Goal: Task Accomplishment & Management: Manage account settings

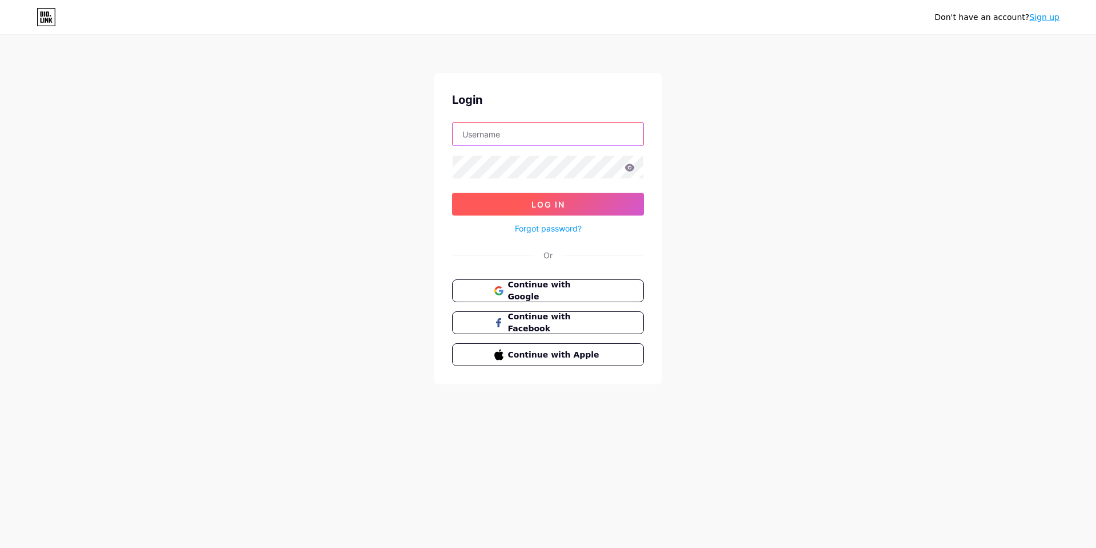
type input "[EMAIL_ADDRESS][DOMAIN_NAME]"
click at [552, 206] on span "Log In" at bounding box center [548, 205] width 34 height 10
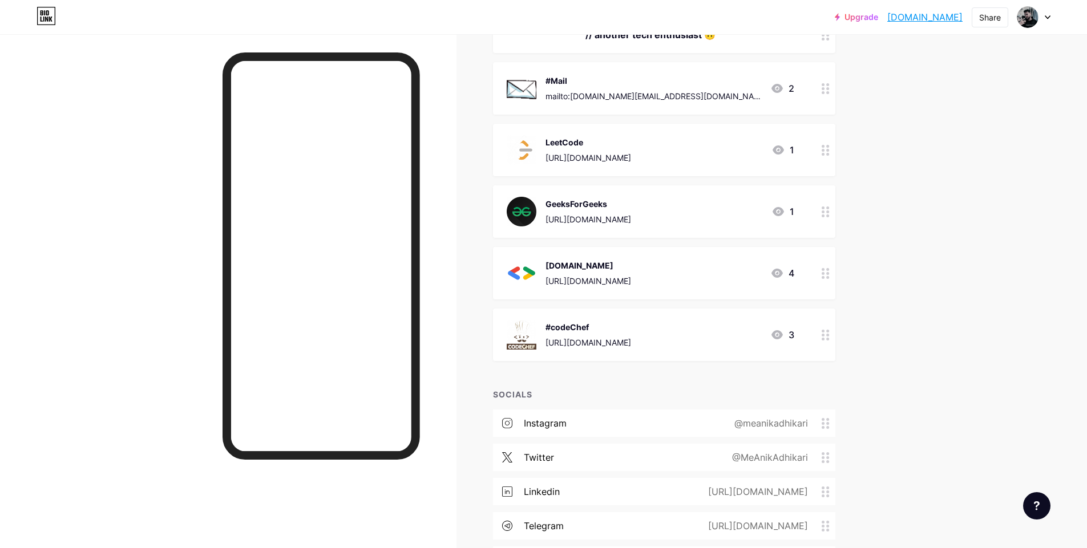
scroll to position [205, 0]
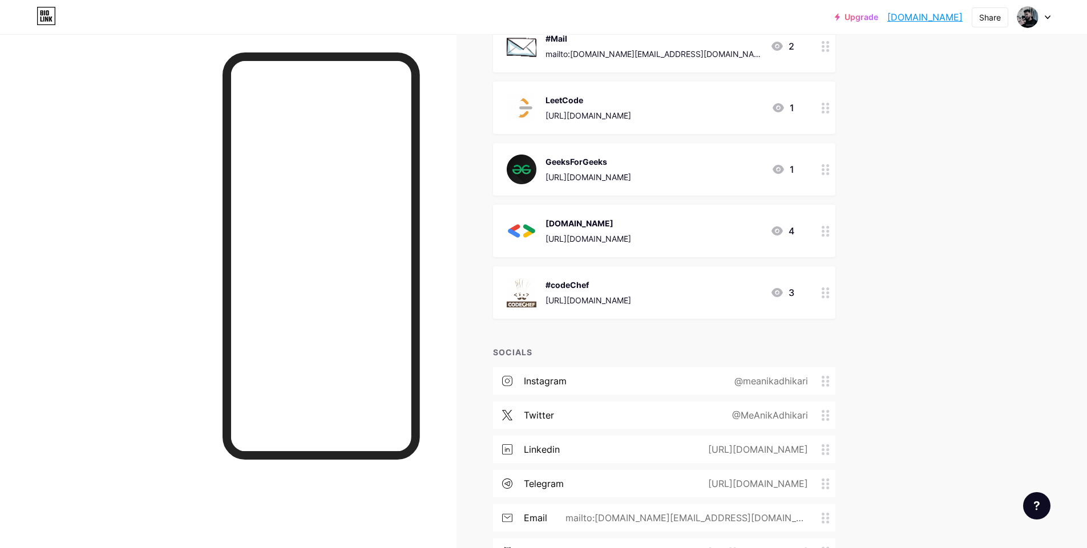
click at [825, 380] on circle at bounding box center [823, 381] width 3 height 3
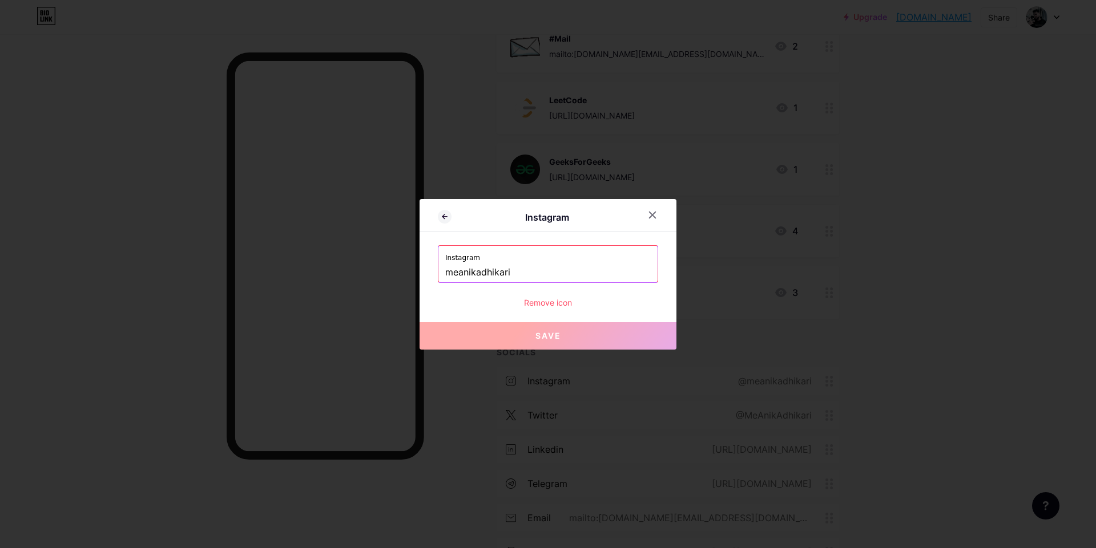
click at [459, 272] on input "meanikadhikari" at bounding box center [547, 272] width 205 height 19
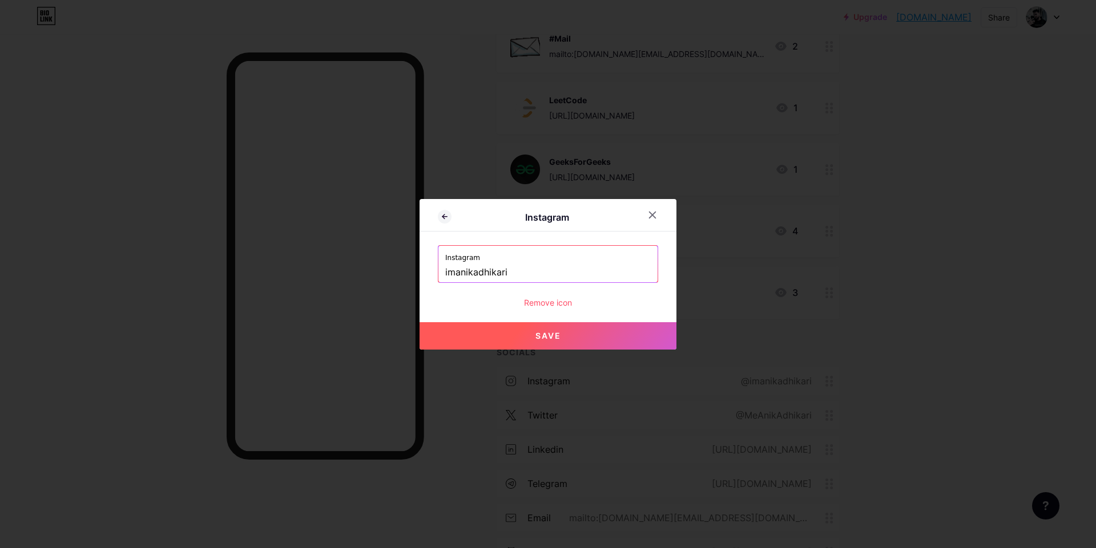
click at [586, 329] on button "Save" at bounding box center [547, 335] width 257 height 27
type input "[URL][DOMAIN_NAME]"
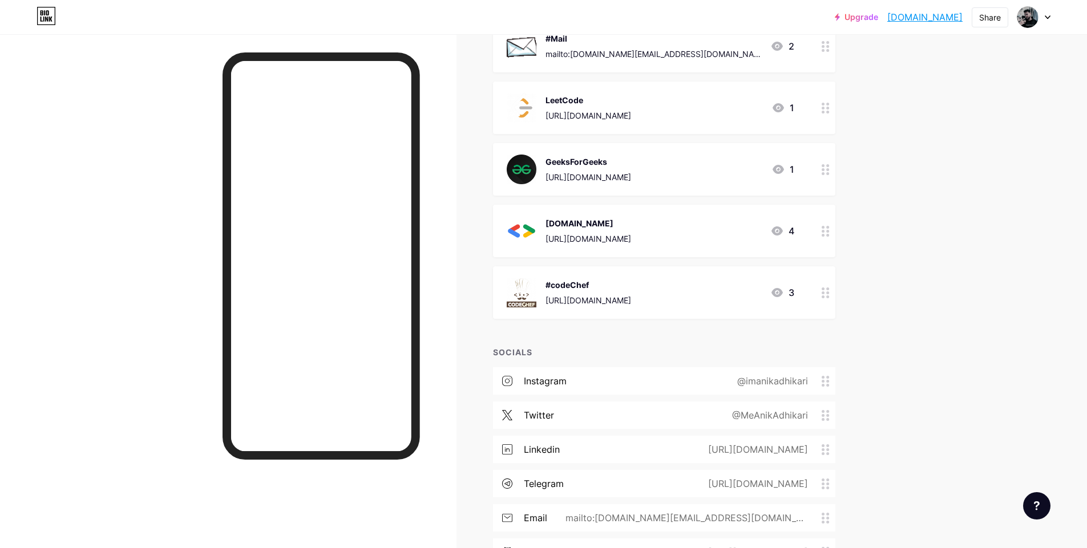
click at [822, 413] on div "@MeAnikAdhikari" at bounding box center [768, 416] width 108 height 14
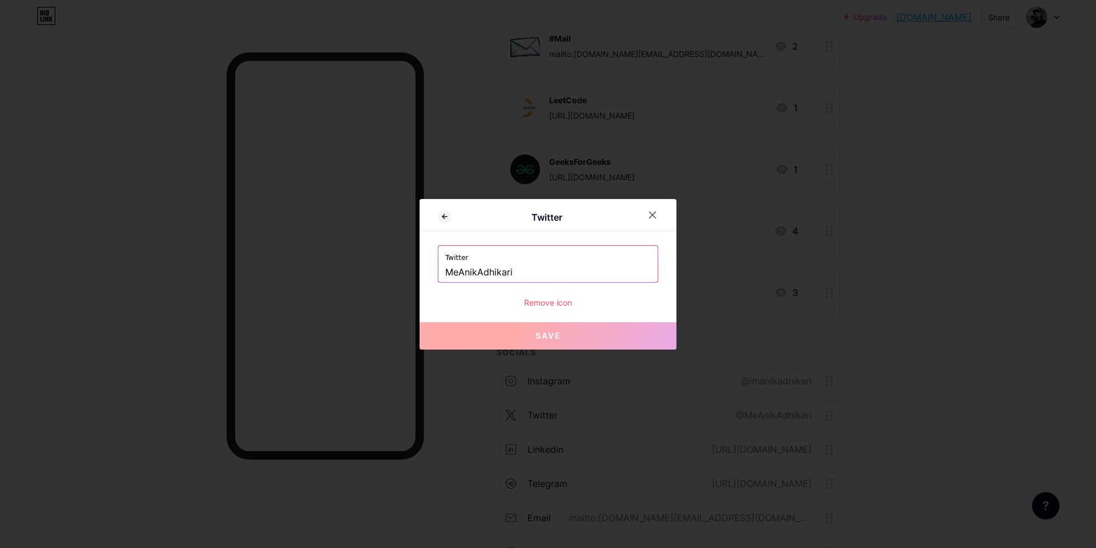
drag, startPoint x: 521, startPoint y: 269, endPoint x: 406, endPoint y: 272, distance: 114.7
click at [406, 272] on div "Twitter Twitter MeAnikAdhikari Remove icon Save" at bounding box center [548, 274] width 1096 height 548
click at [466, 273] on input "MeAnikAdhikari" at bounding box center [547, 272] width 205 height 19
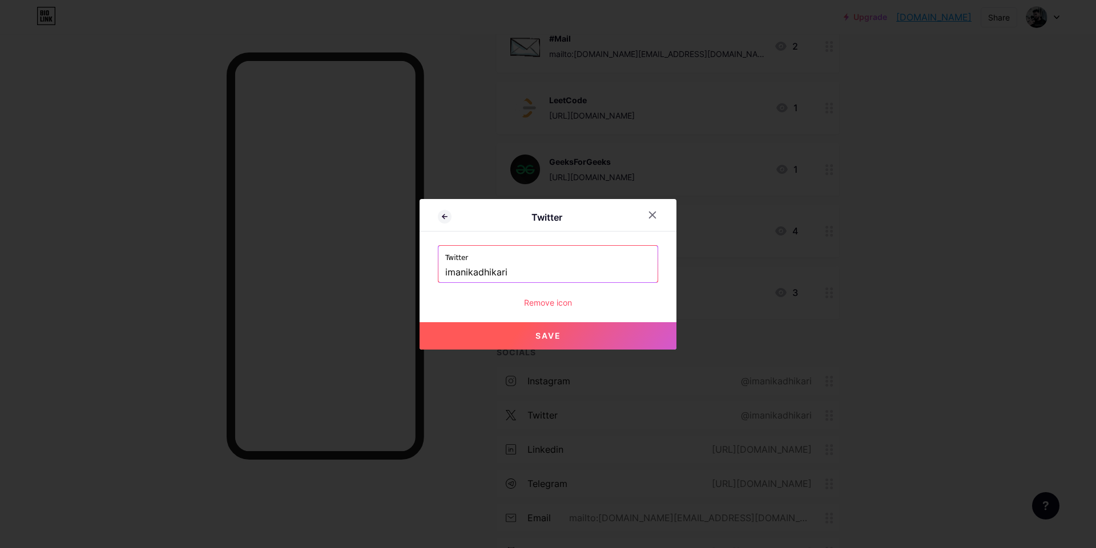
click at [561, 330] on button "Save" at bounding box center [547, 335] width 257 height 27
type input "[URL][DOMAIN_NAME]"
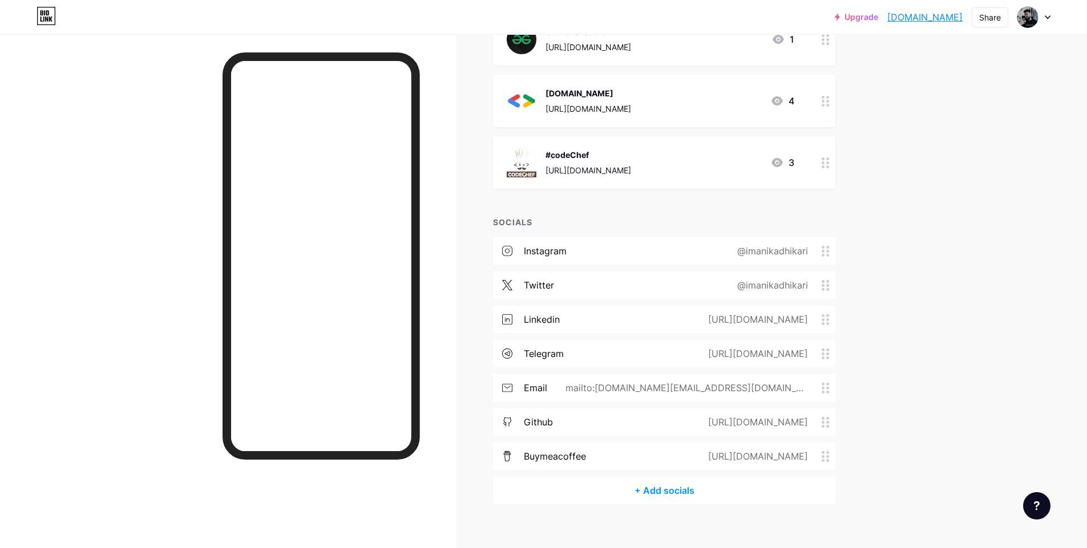
scroll to position [342, 0]
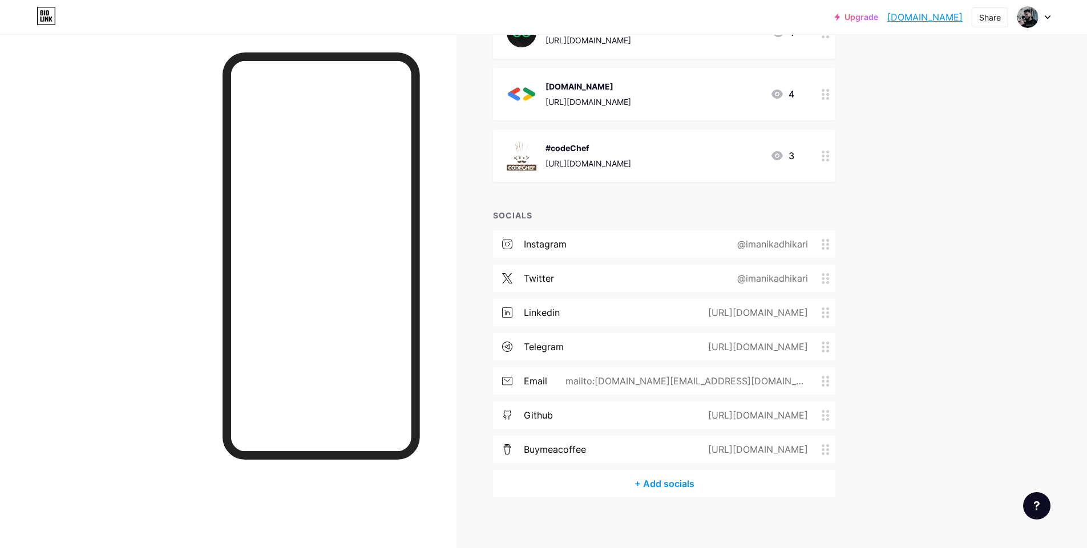
click at [825, 418] on icon at bounding box center [826, 415] width 8 height 11
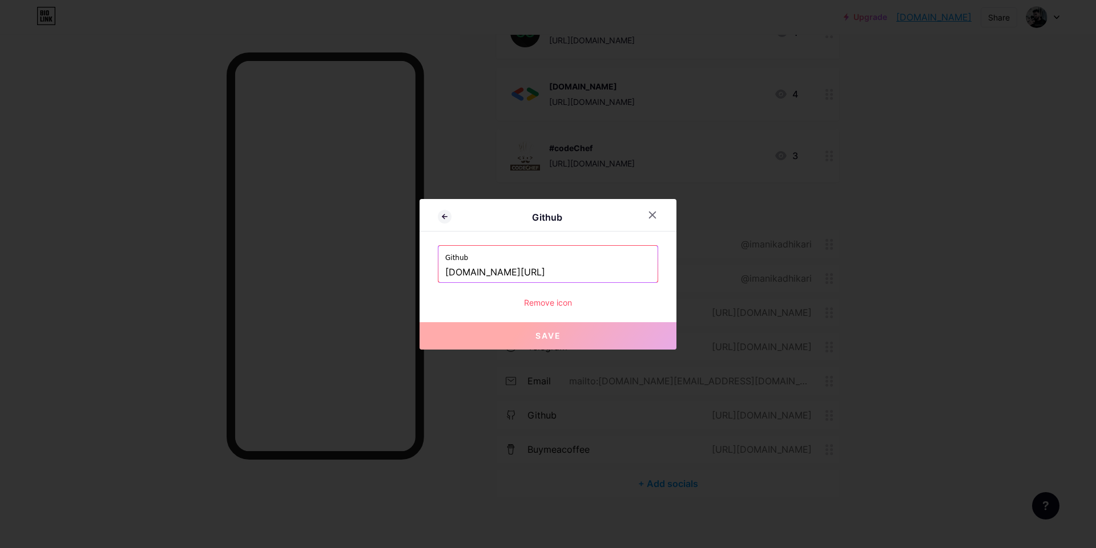
click at [568, 273] on input "[DOMAIN_NAME][URL]" at bounding box center [547, 272] width 205 height 19
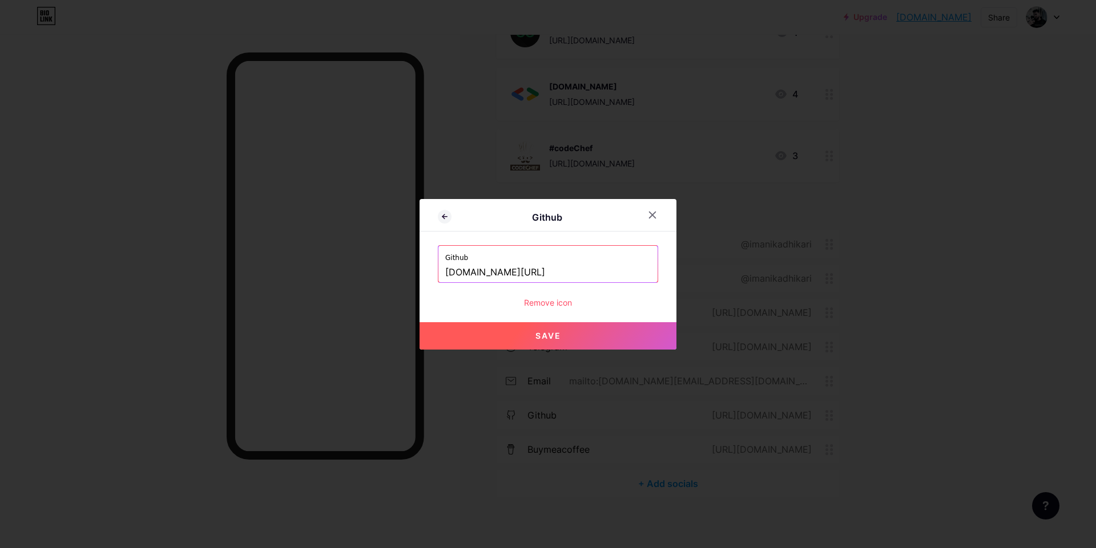
click at [550, 336] on span "Save" at bounding box center [548, 336] width 26 height 10
type input "[URL][DOMAIN_NAME]"
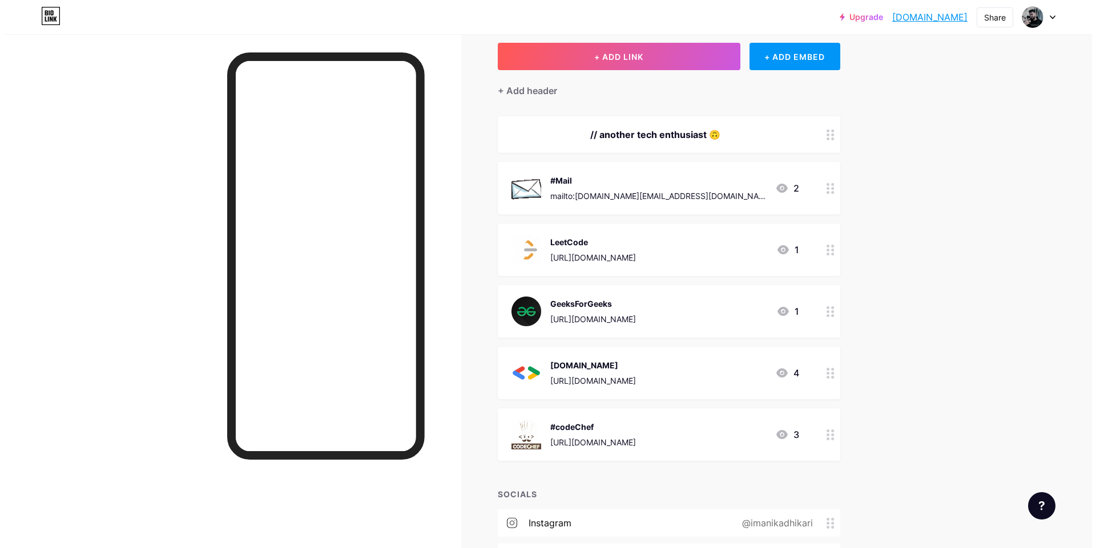
scroll to position [0, 0]
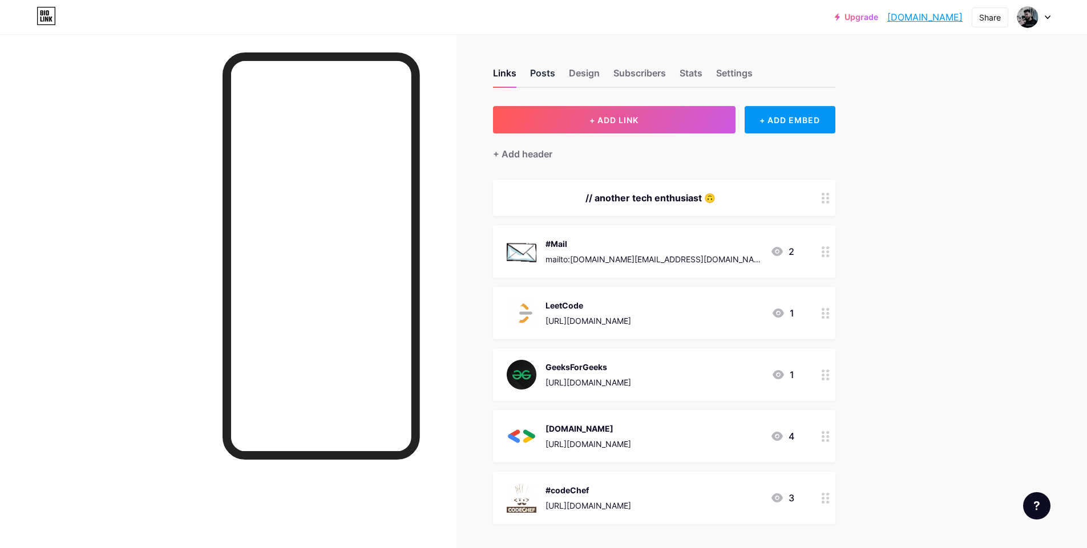
click at [543, 70] on div "Posts" at bounding box center [542, 76] width 25 height 21
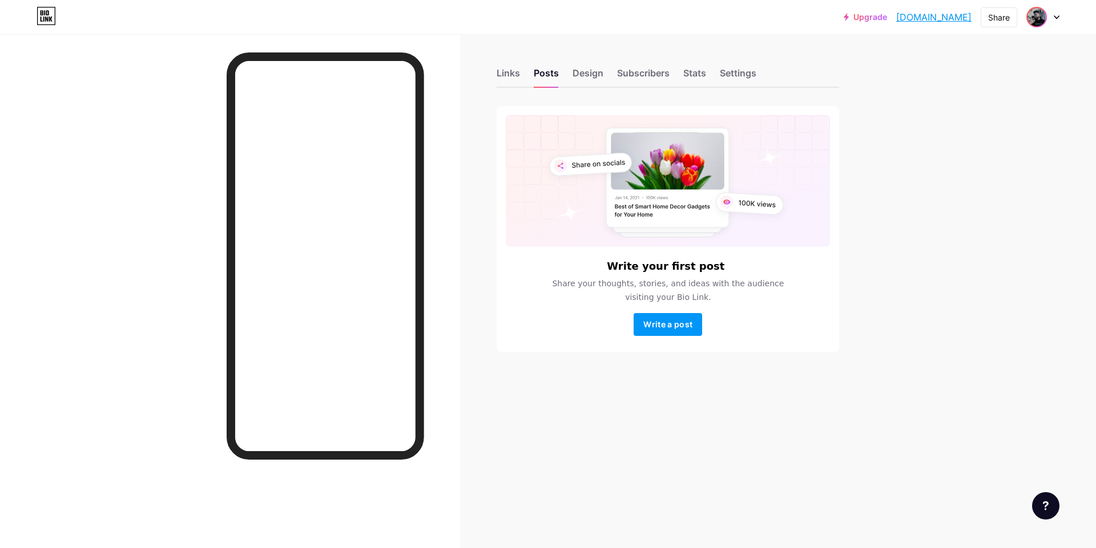
click at [1041, 17] on img at bounding box center [1036, 17] width 18 height 18
click at [1042, 17] on img at bounding box center [1036, 17] width 18 height 18
click at [1013, 19] on div "Share" at bounding box center [998, 17] width 37 height 20
click at [936, 111] on div "Add to my socials" at bounding box center [923, 114] width 78 height 14
click at [864, 54] on icon at bounding box center [866, 52] width 18 height 18
